Goal: Information Seeking & Learning: Find specific page/section

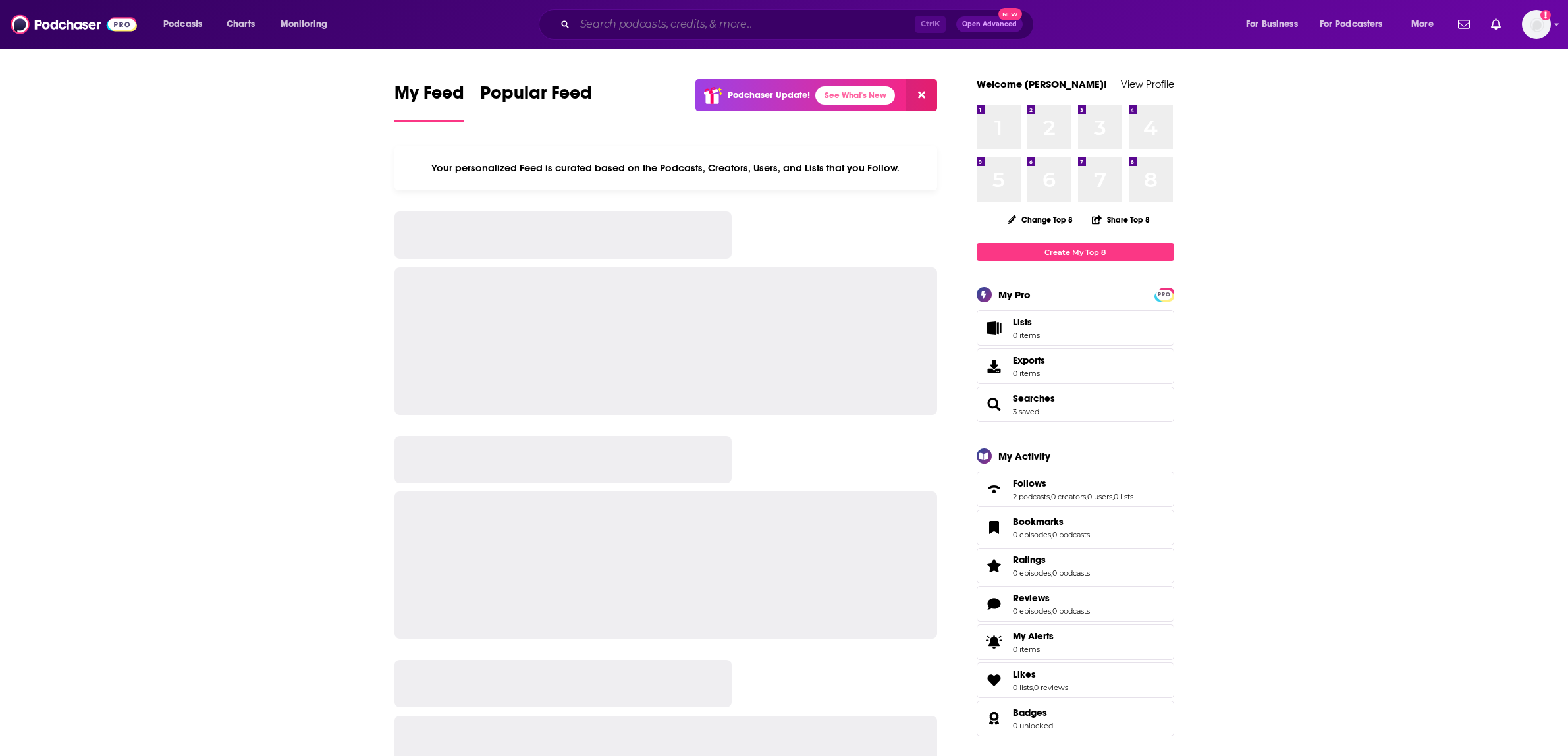
click at [732, 17] on input "Search podcasts, credits, & more..." at bounding box center [745, 24] width 340 height 21
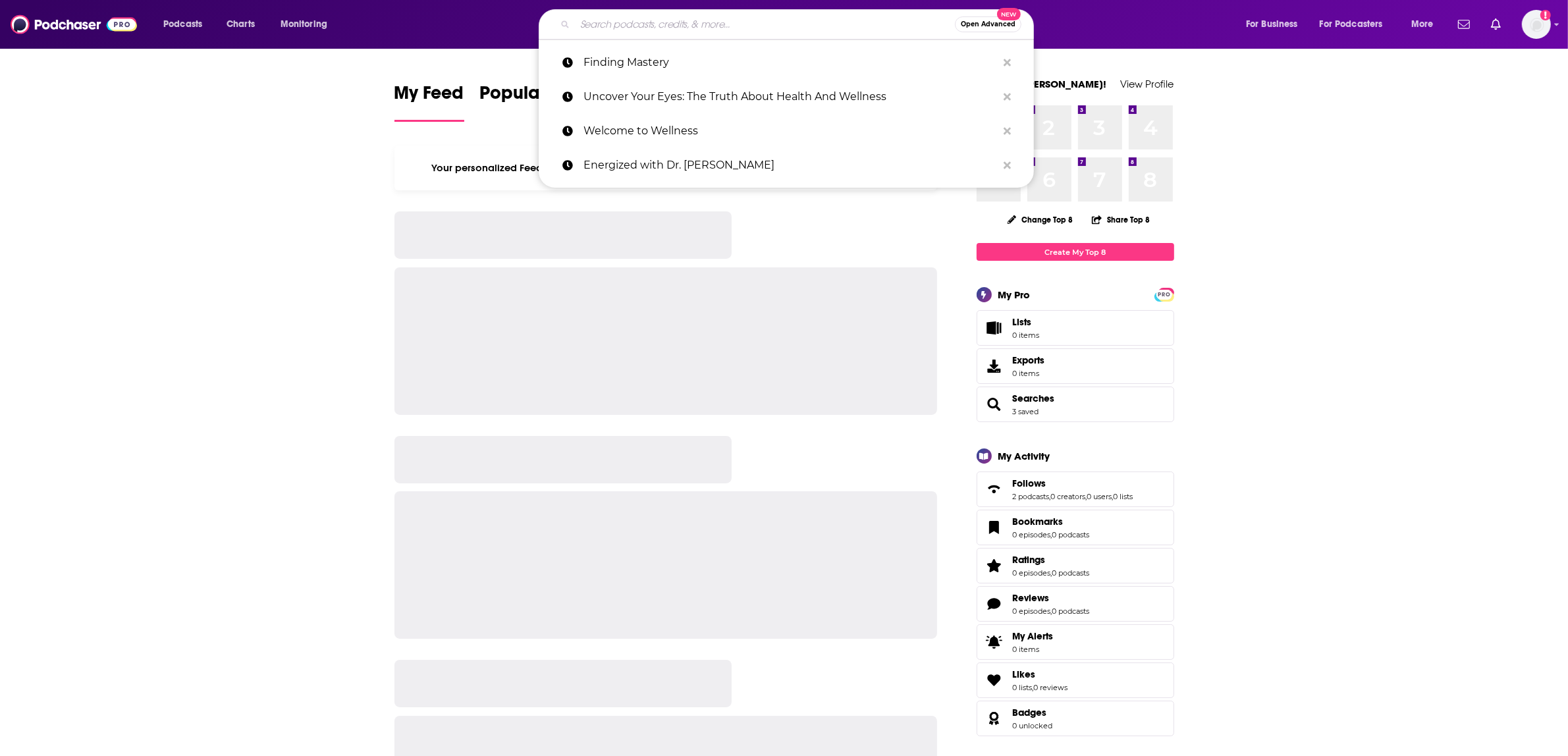
paste input "[URL][DOMAIN_NAME]"
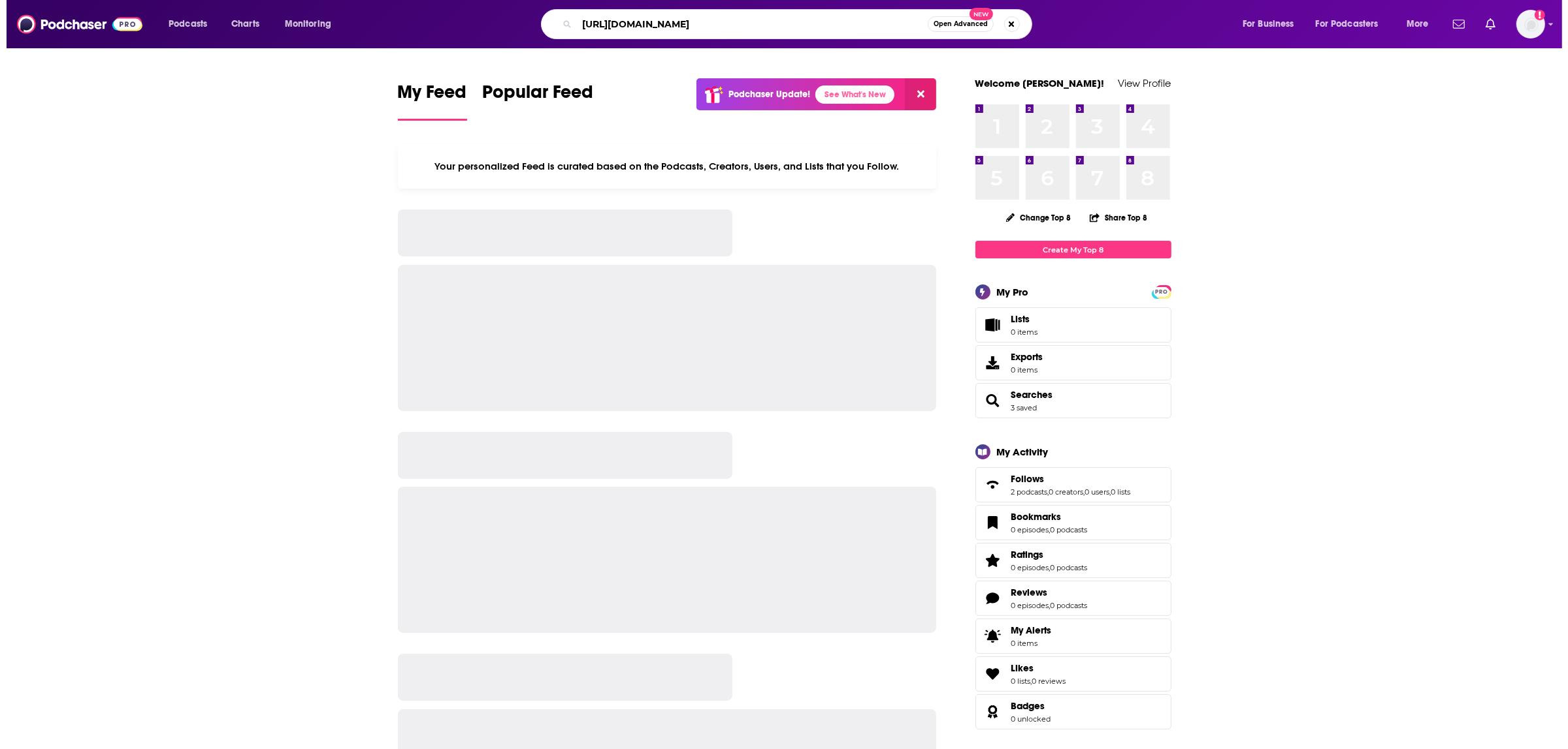
scroll to position [0, 59]
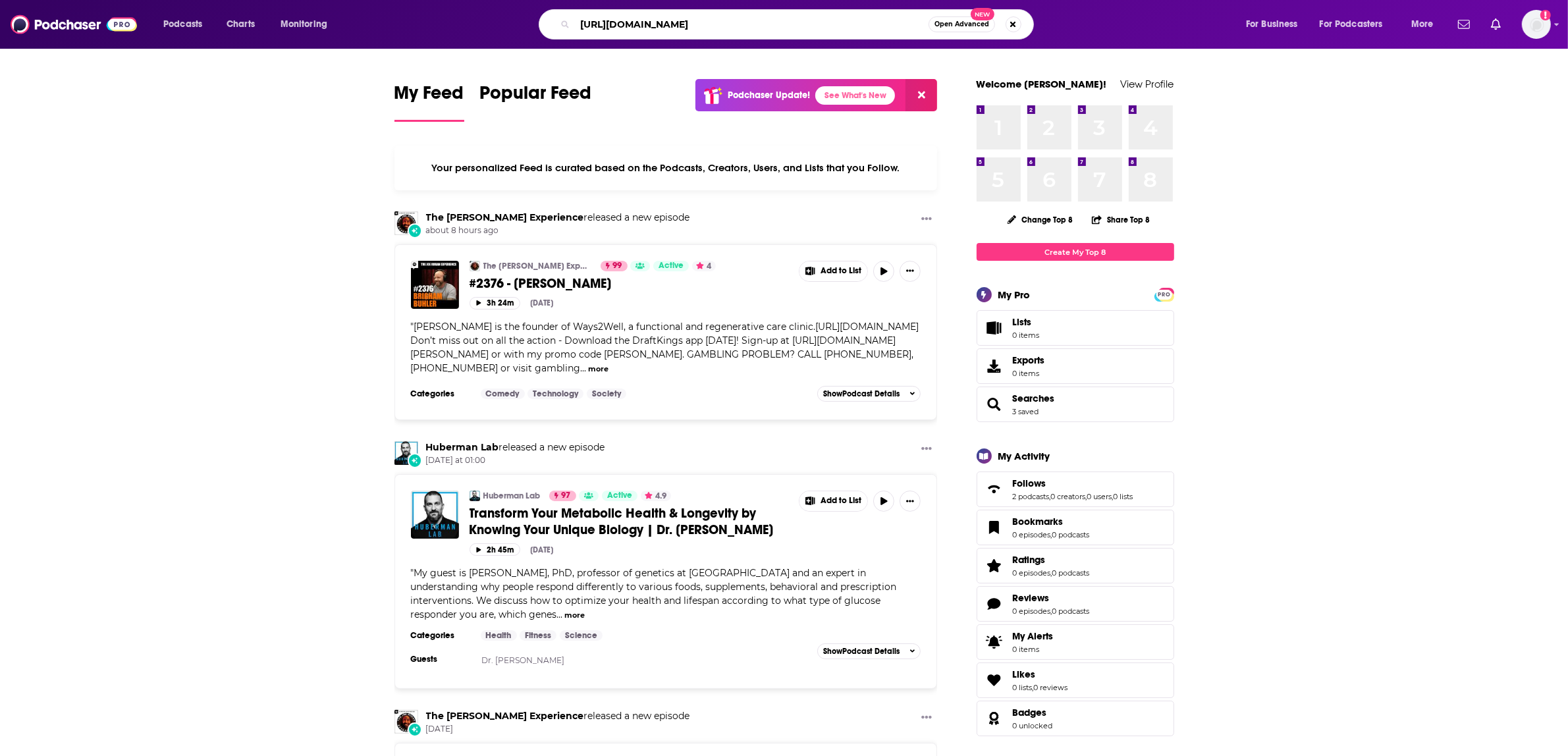
type input "[URL][DOMAIN_NAME]"
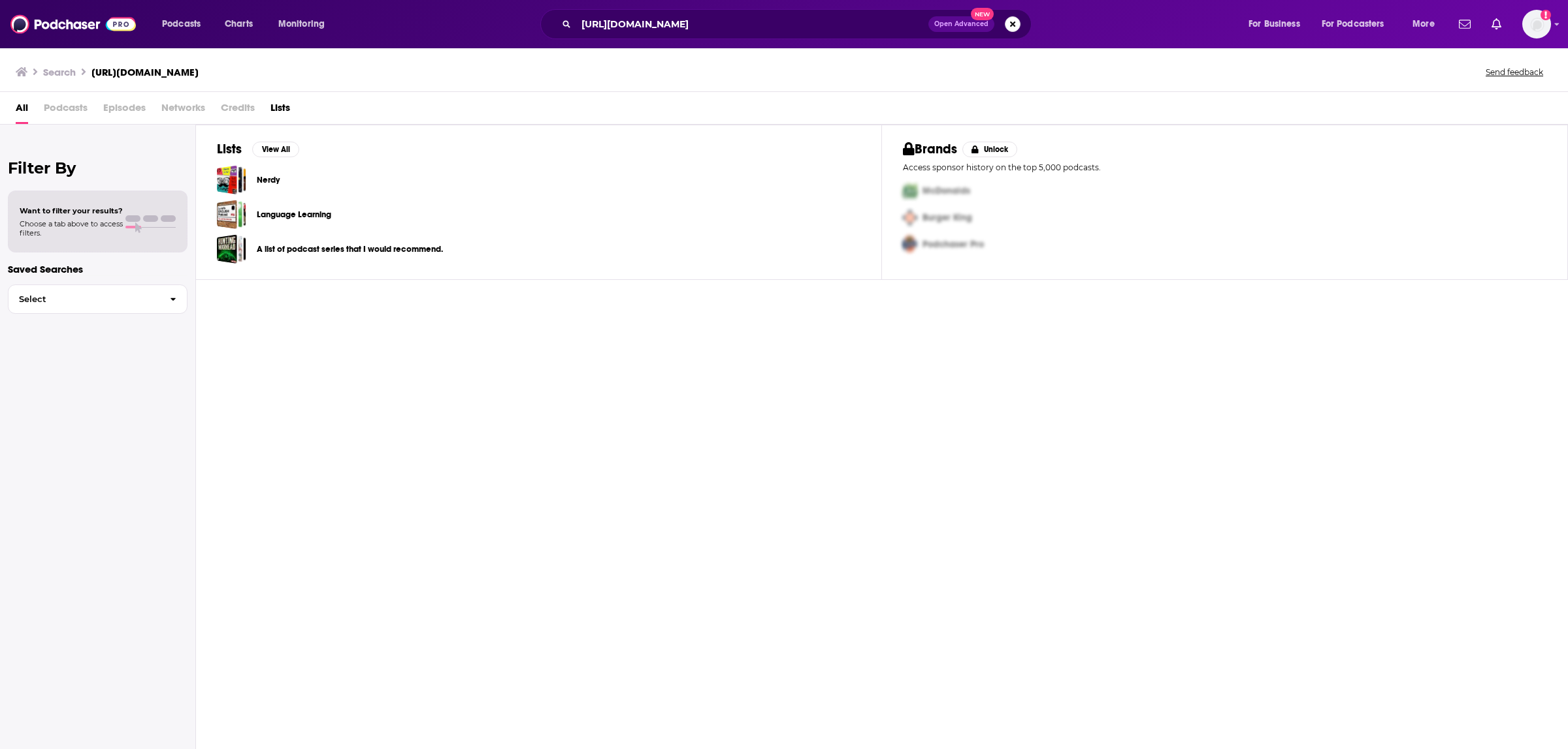
click at [1013, 20] on button "Search podcasts, credits, & more..." at bounding box center [1012, 24] width 15 height 15
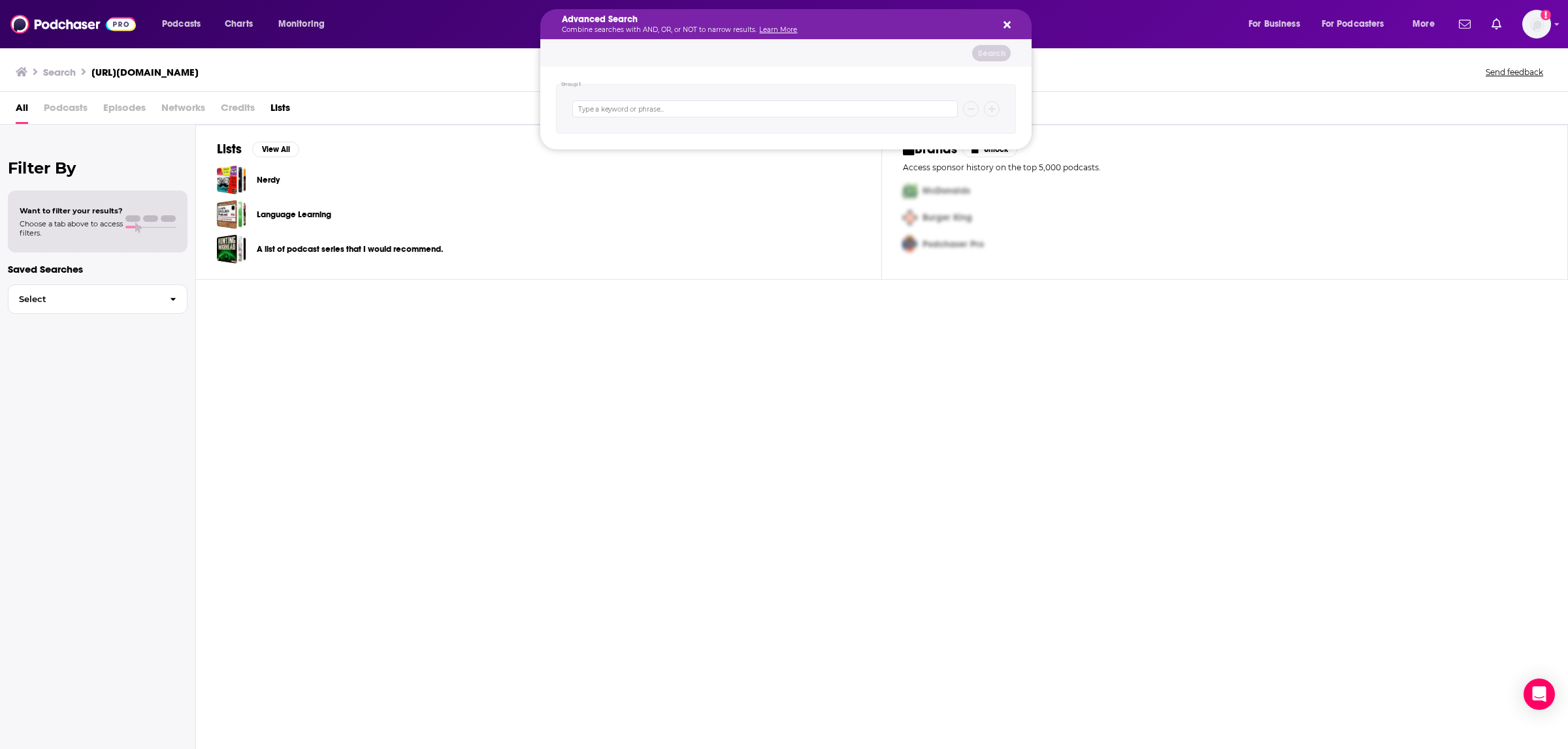
click at [1011, 28] on div "Advanced Search Combine searches with AND, OR, or NOT to narrow results. Learn …" at bounding box center [786, 24] width 491 height 30
click at [1007, 24] on icon "Search podcasts, credits, & more..." at bounding box center [1007, 25] width 7 height 7
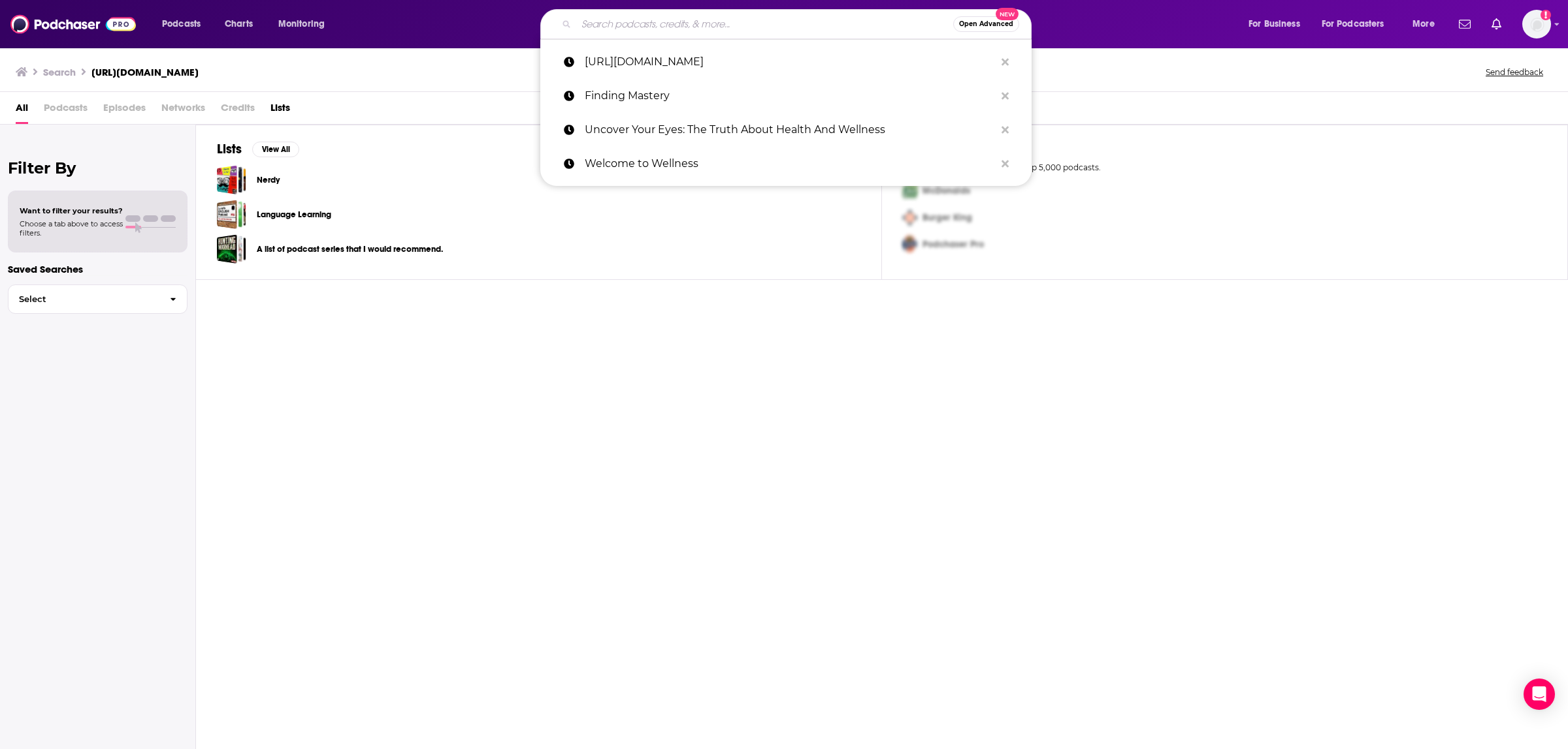
click at [609, 30] on input "Search podcasts, credits, & more..." at bounding box center [764, 24] width 377 height 21
paste input "Modern Thyroid and Wellness"
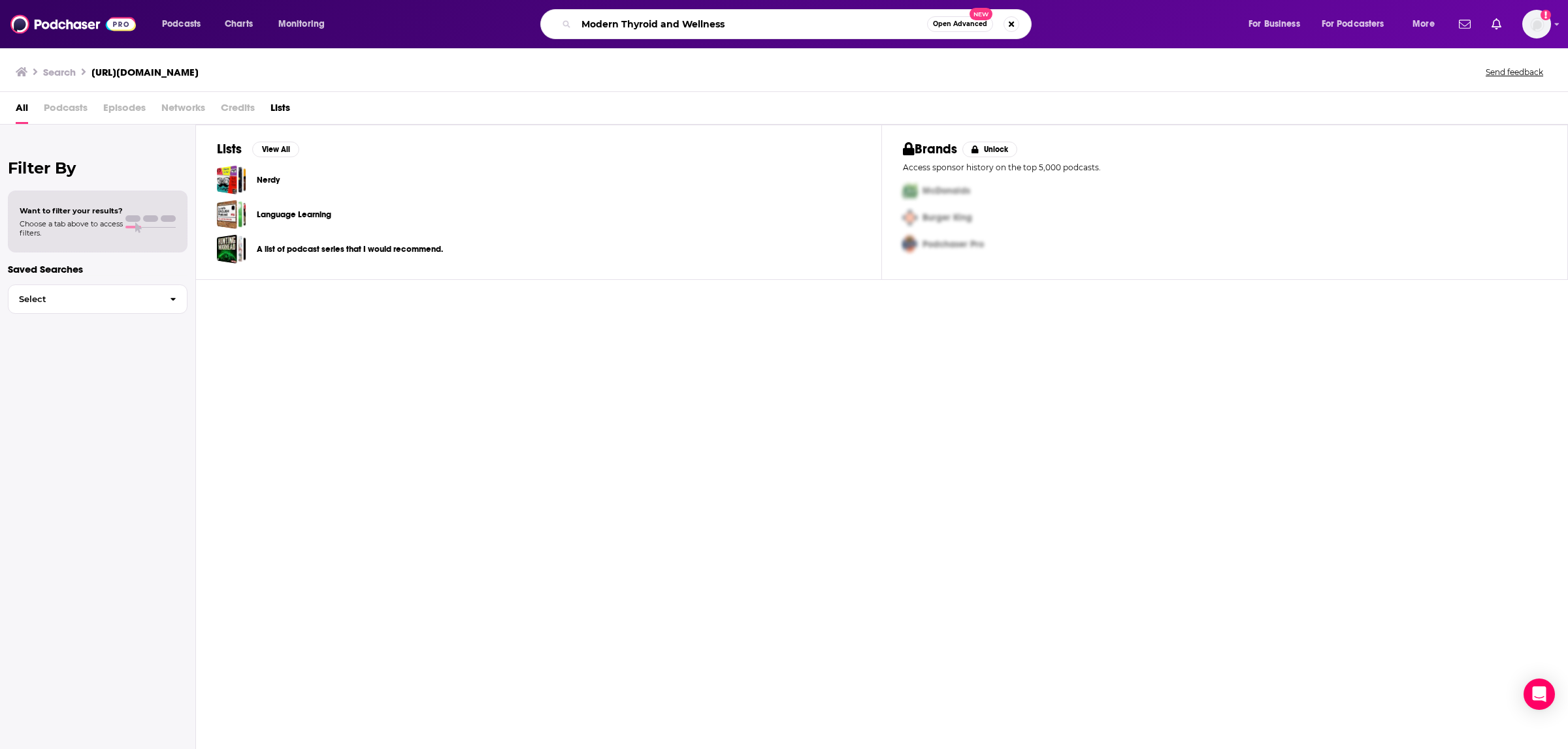
type input "Modern Thyroid and Wellness"
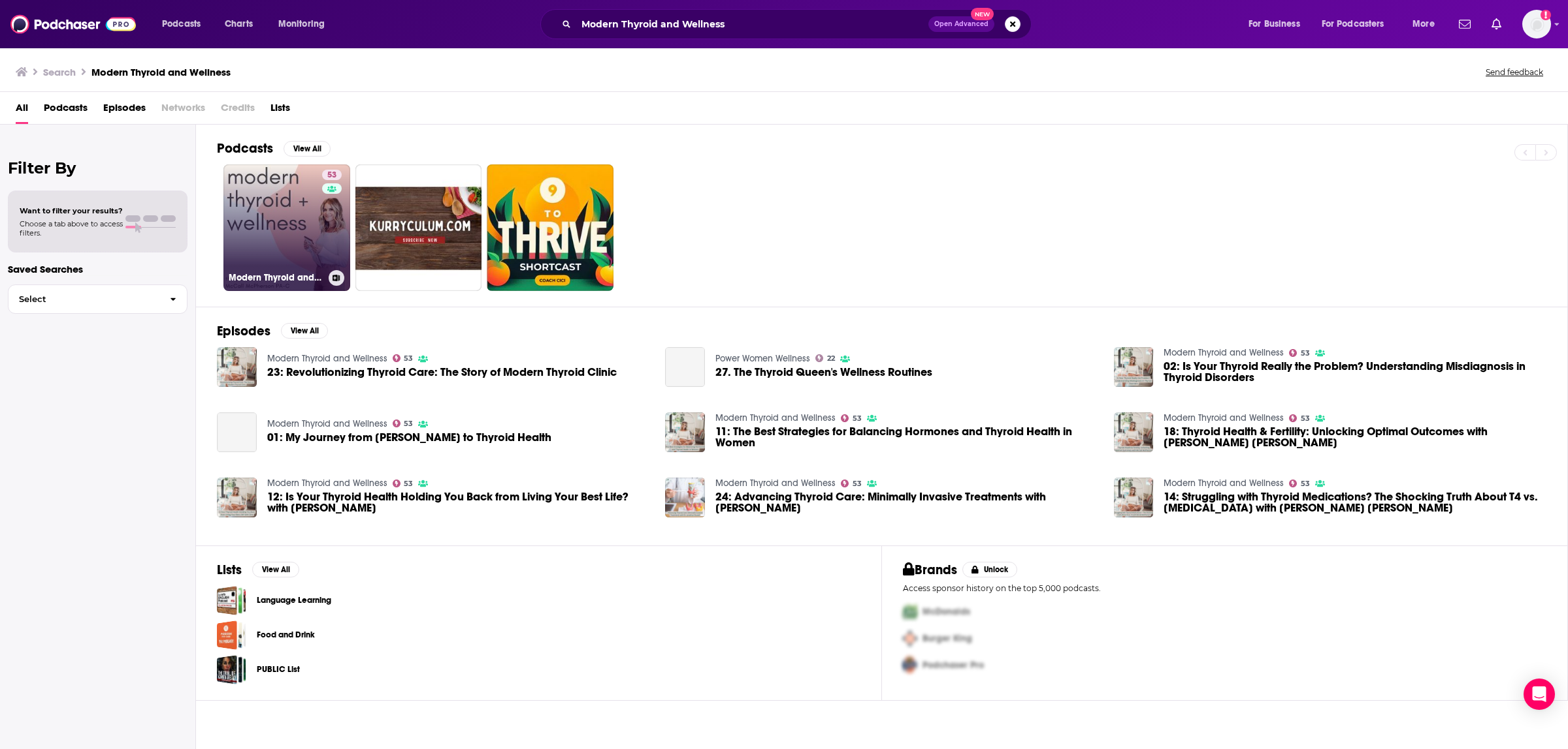
click at [255, 207] on link "53 Modern Thyroid and Wellness" at bounding box center [286, 227] width 126 height 126
